Goal: Transaction & Acquisition: Book appointment/travel/reservation

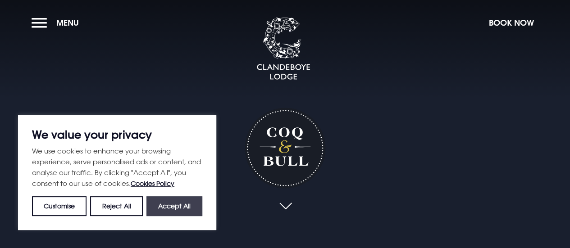
click at [187, 206] on button "Accept All" at bounding box center [175, 207] width 56 height 20
checkbox input "true"
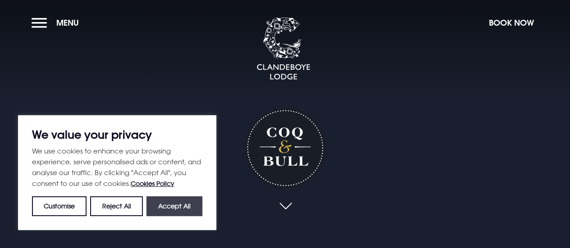
checkbox input "true"
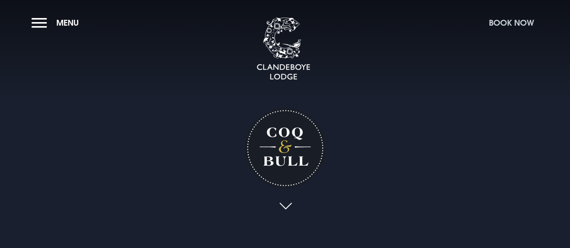
click at [507, 25] on button "Book Now" at bounding box center [512, 22] width 54 height 19
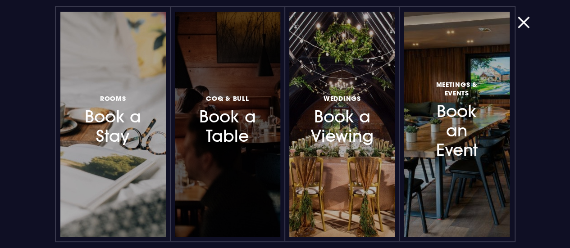
click at [223, 120] on h3 "Coq & Bull Book a Table" at bounding box center [228, 120] width 66 height 54
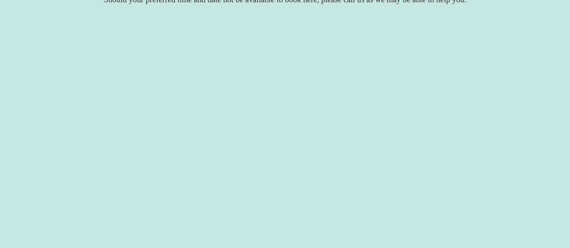
scroll to position [189, 0]
